Goal: Transaction & Acquisition: Purchase product/service

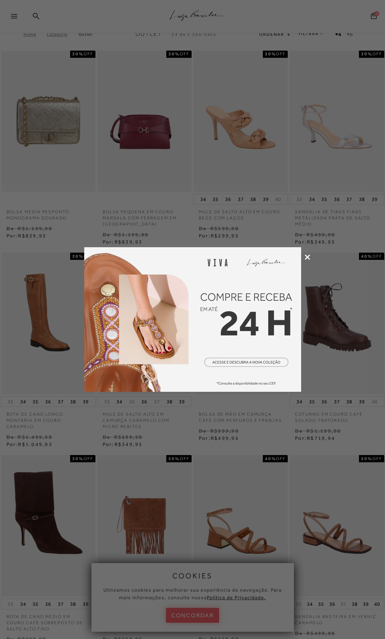
click at [239, 365] on img at bounding box center [192, 319] width 217 height 144
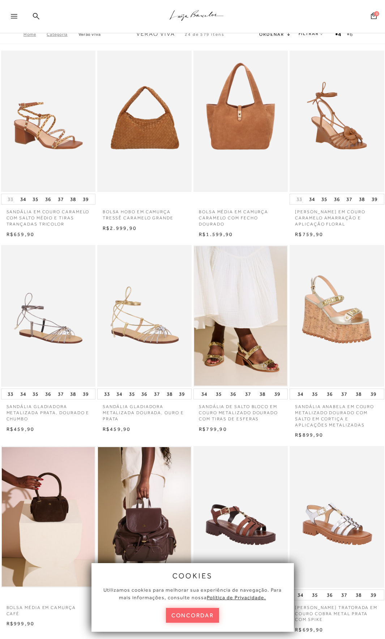
click at [12, 17] on icon at bounding box center [14, 16] width 7 height 4
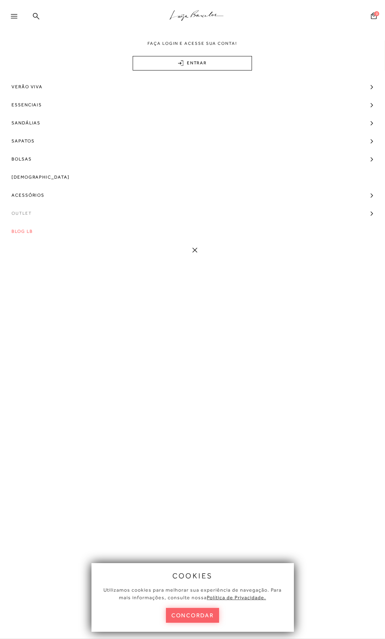
click at [27, 214] on span "Outlet" at bounding box center [22, 213] width 20 height 18
click at [182, 619] on button "concordar" at bounding box center [192, 614] width 53 height 15
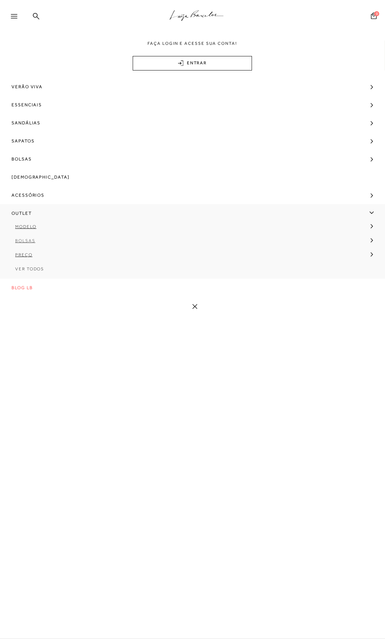
click at [370, 240] on icon at bounding box center [371, 240] width 2 height 4
click at [36, 311] on span "Ver Todos" at bounding box center [35, 310] width 29 height 5
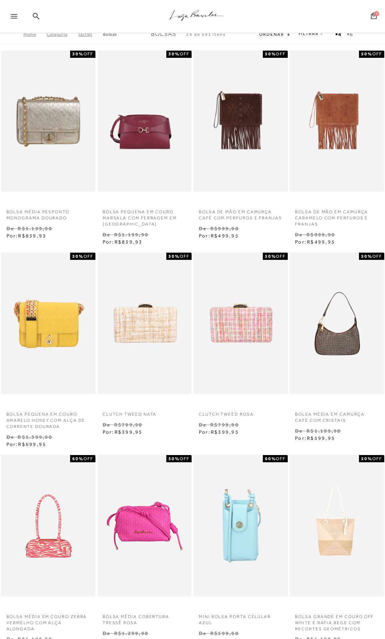
click at [116, 18] on div ".a{fill-rule:evenodd;stroke:#000!important;stroke-width:0!important;}" at bounding box center [204, 16] width 361 height 33
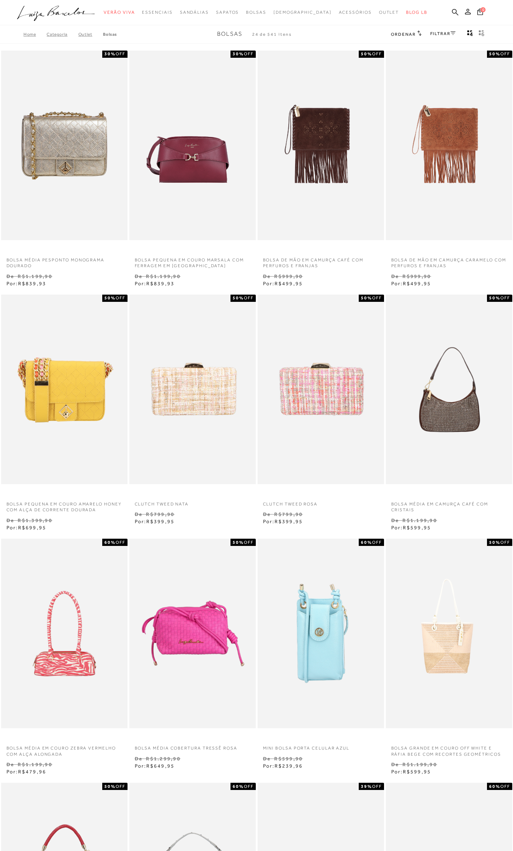
click at [384, 33] on span "Ordenar" at bounding box center [403, 34] width 25 height 5
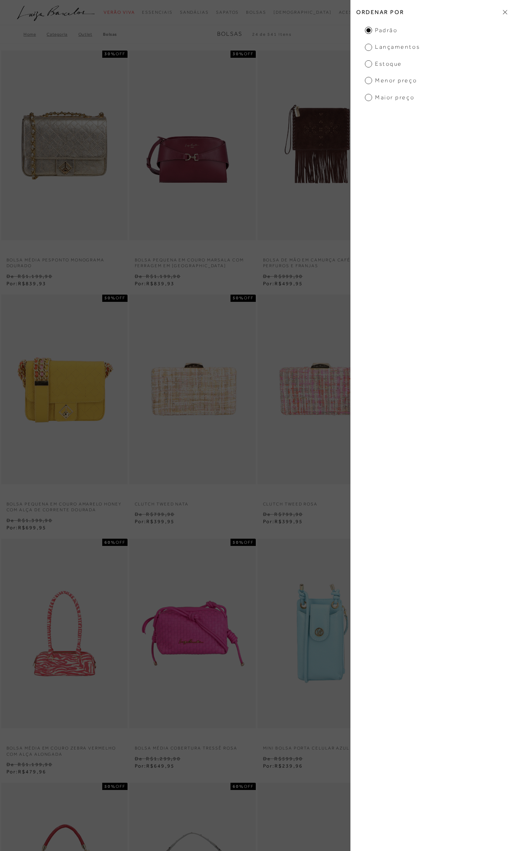
click at [383, 81] on span "Menor preço" at bounding box center [391, 81] width 52 height 8
